Goal: Task Accomplishment & Management: Manage account settings

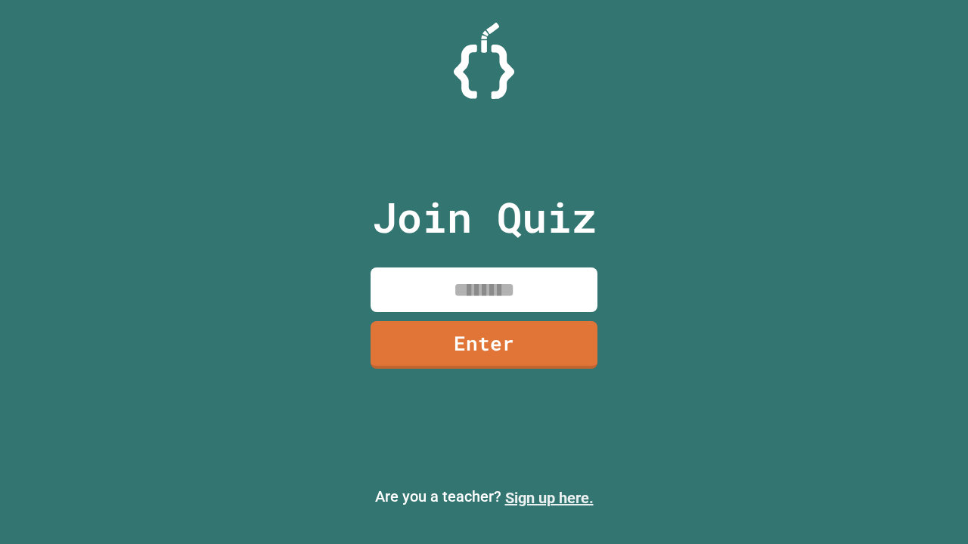
click at [549, 498] on link "Sign up here." at bounding box center [549, 498] width 88 height 18
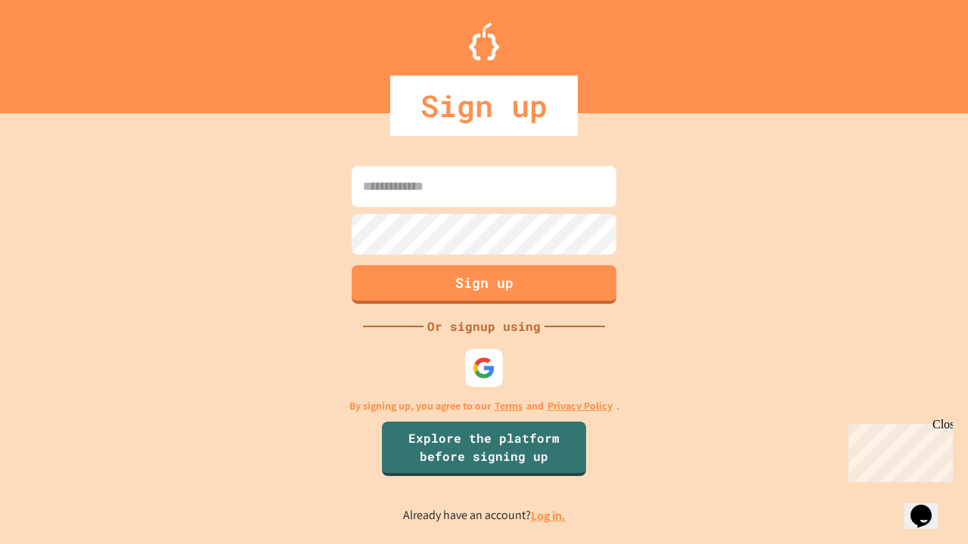
click at [549, 516] on link "Log in." at bounding box center [548, 516] width 35 height 16
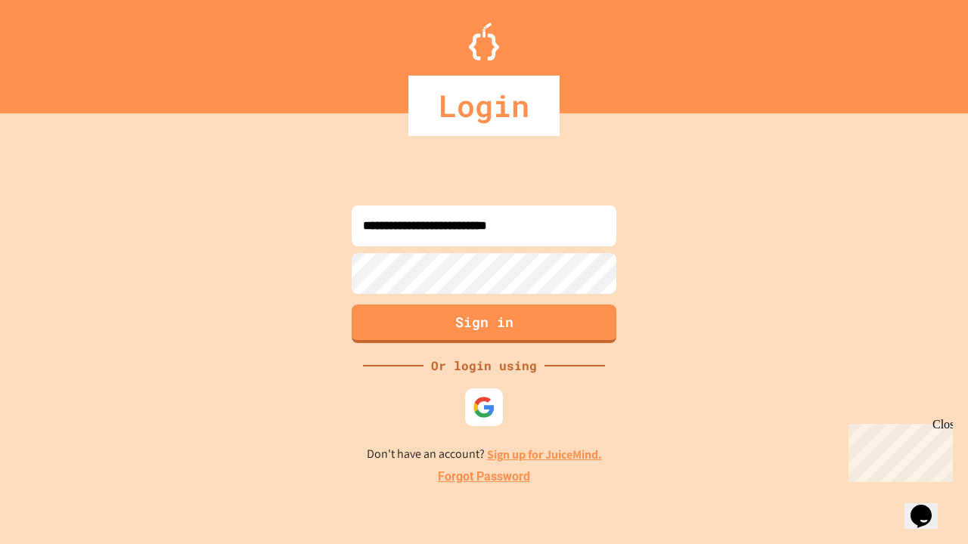
type input "**********"
